Goal: Task Accomplishment & Management: Use online tool/utility

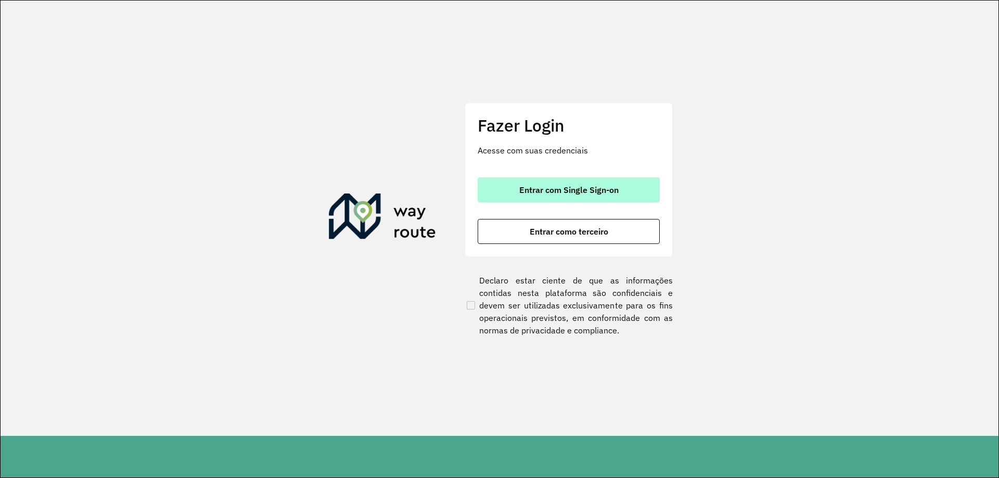
click at [552, 183] on button "Entrar com Single Sign-on" at bounding box center [568, 189] width 182 height 25
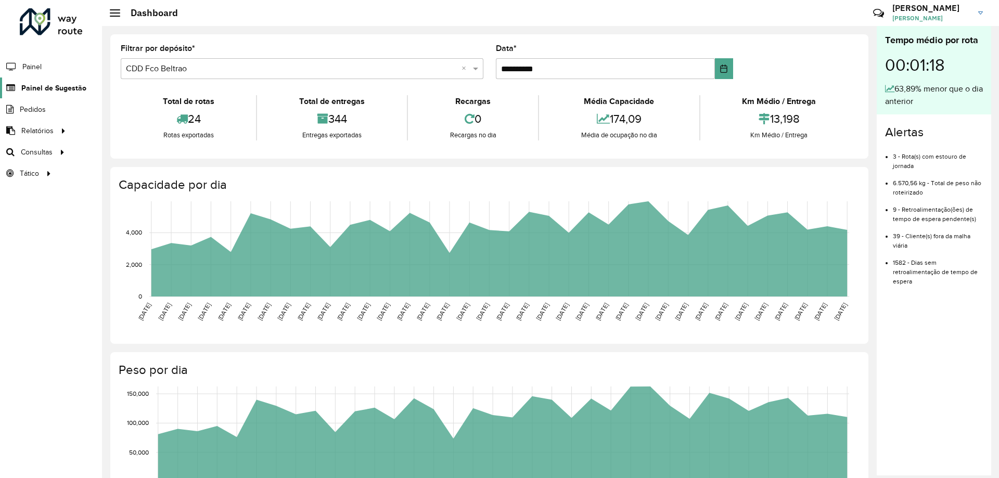
click at [58, 89] on span "Painel de Sugestão" at bounding box center [53, 88] width 65 height 11
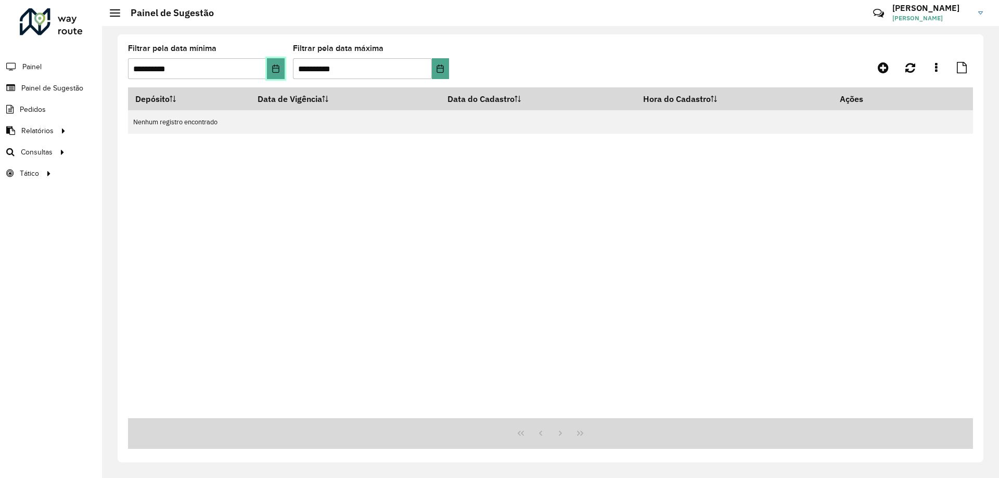
click at [275, 65] on icon "Choose Date" at bounding box center [276, 68] width 8 height 8
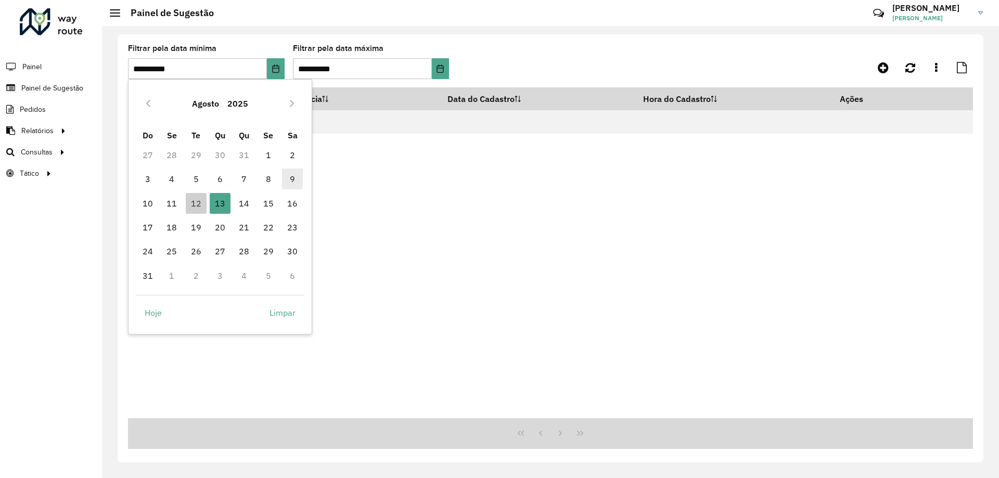
click at [293, 181] on span "9" at bounding box center [292, 179] width 21 height 21
type input "**********"
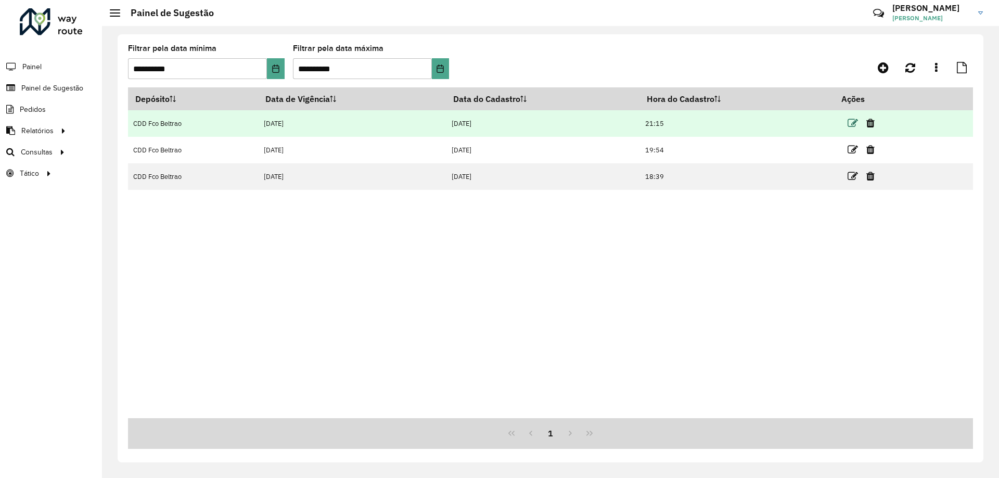
click at [853, 122] on icon at bounding box center [852, 123] width 10 height 10
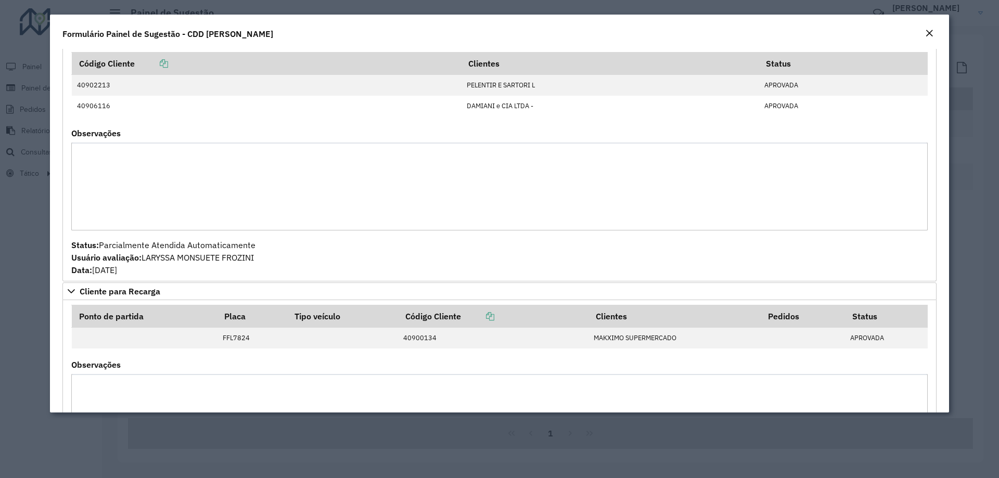
scroll to position [1248, 0]
